Goal: Transaction & Acquisition: Purchase product/service

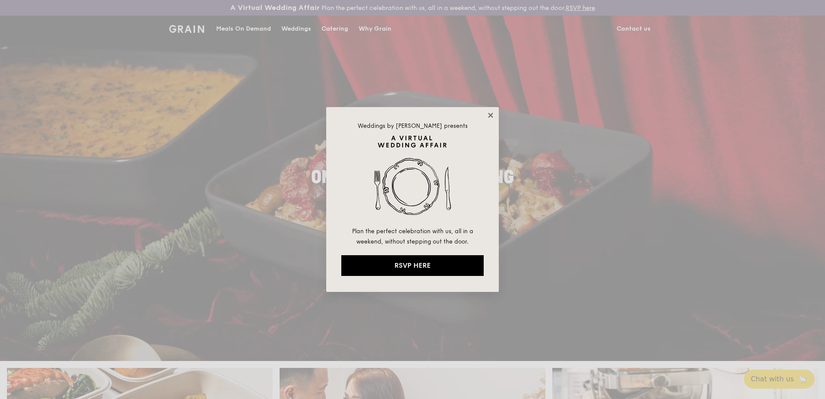
click at [491, 116] on icon at bounding box center [490, 115] width 5 height 5
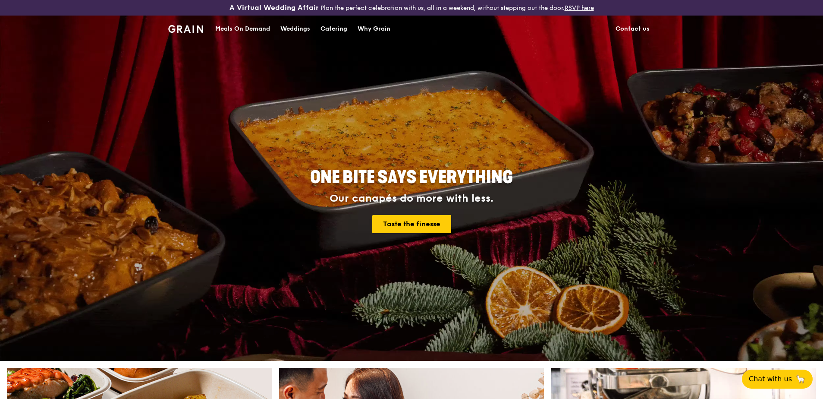
click at [325, 27] on div "Catering" at bounding box center [333, 29] width 27 height 26
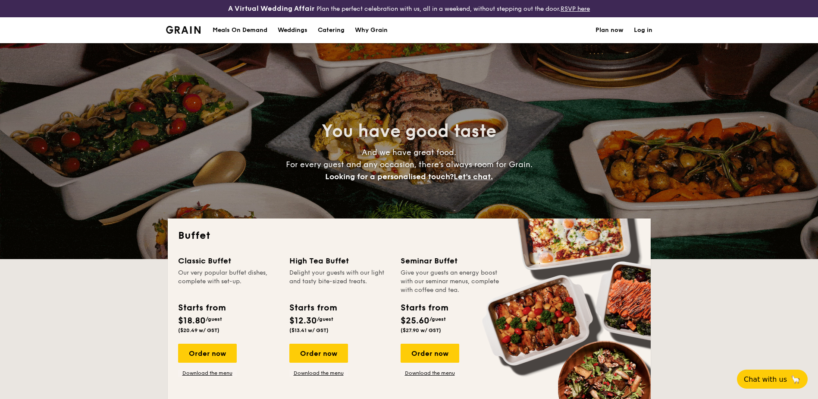
select select
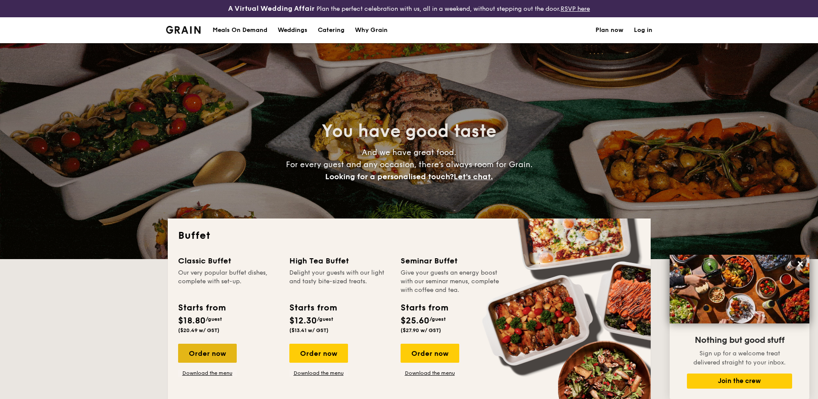
click at [214, 347] on div "Order now" at bounding box center [207, 352] width 59 height 19
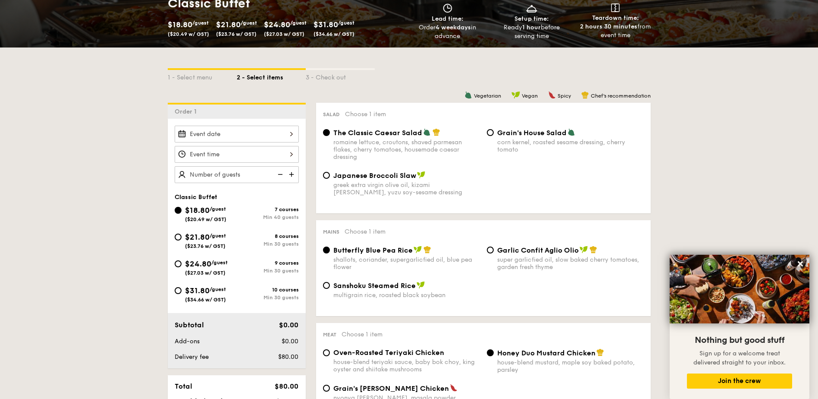
scroll to position [129, 0]
